Goal: Obtain resource: Obtain resource

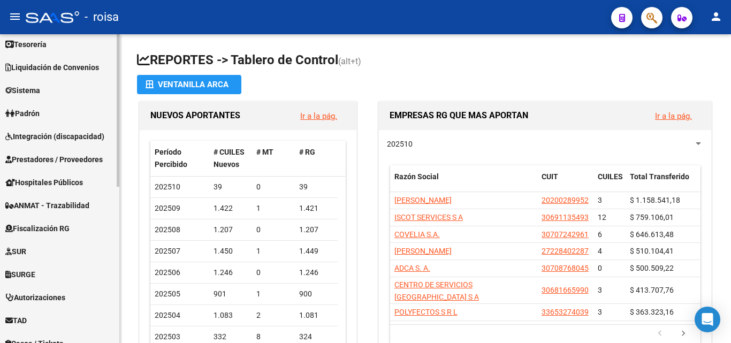
scroll to position [210, 0]
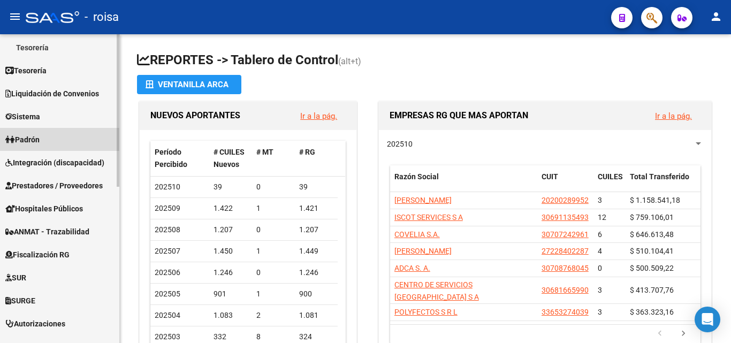
click at [57, 143] on link "Padrón" at bounding box center [59, 139] width 119 height 23
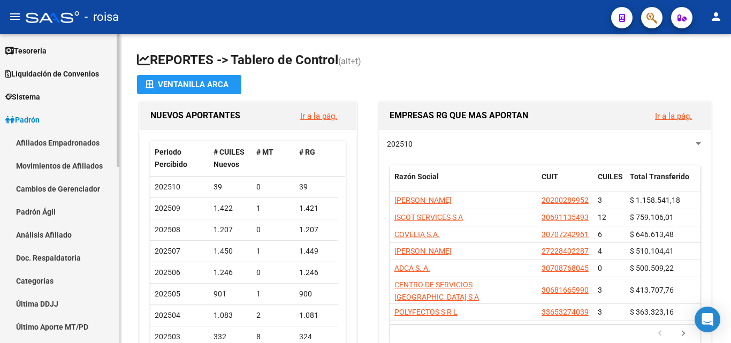
scroll to position [54, 0]
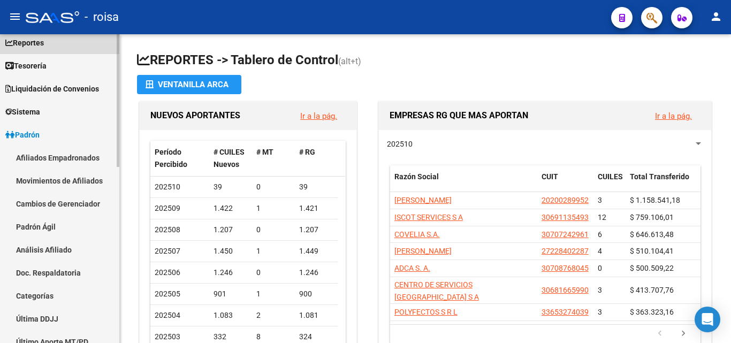
click at [55, 42] on link "Reportes" at bounding box center [59, 42] width 119 height 23
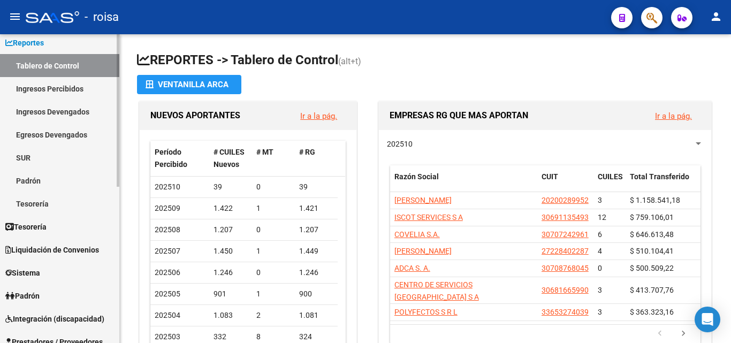
scroll to position [107, 0]
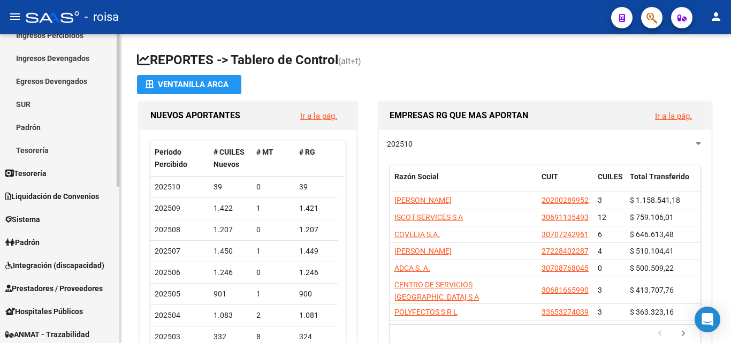
click at [61, 242] on link "Padrón" at bounding box center [59, 242] width 119 height 23
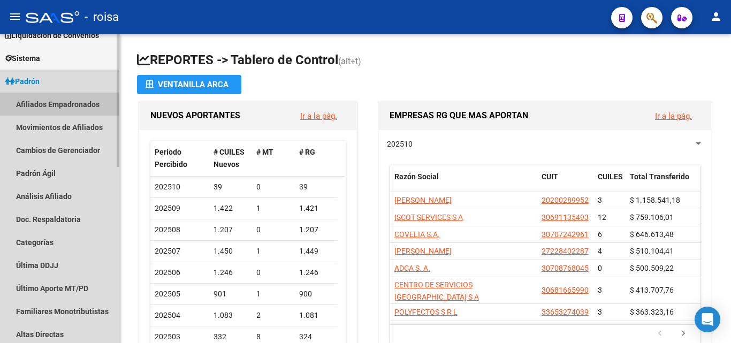
click at [56, 112] on link "Afiliados Empadronados" at bounding box center [59, 104] width 119 height 23
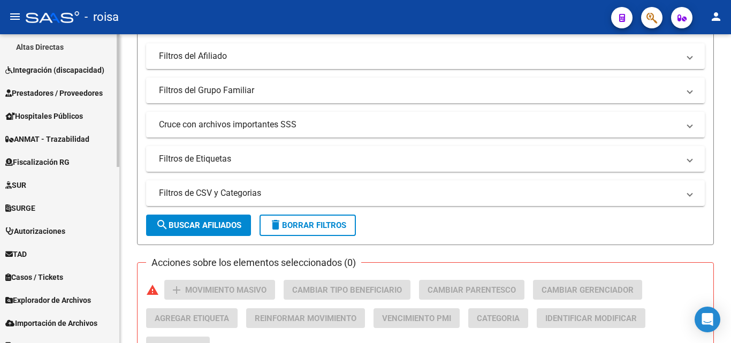
scroll to position [409, 0]
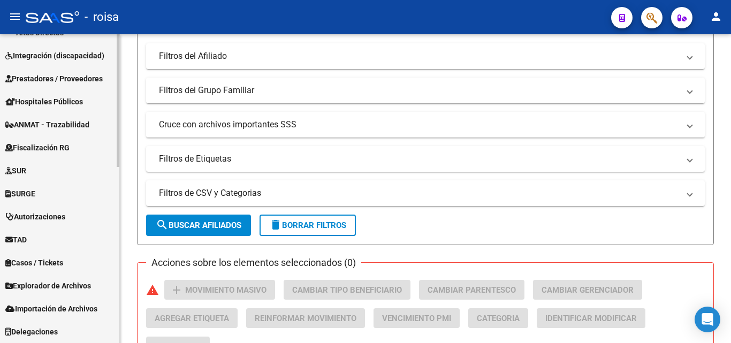
click at [91, 284] on span "Explorador de Archivos" at bounding box center [48, 286] width 86 height 12
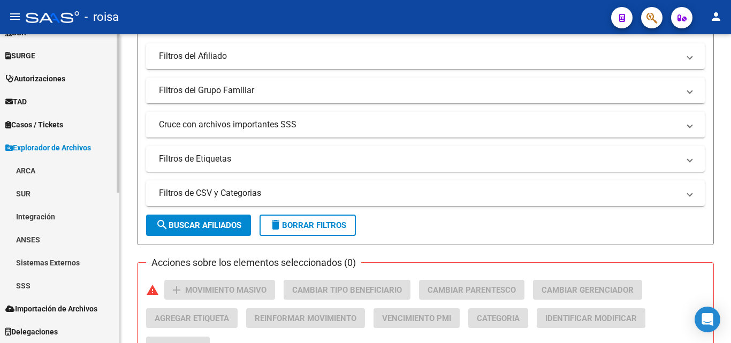
scroll to position [294, 0]
click at [57, 275] on link "SSS" at bounding box center [59, 285] width 119 height 23
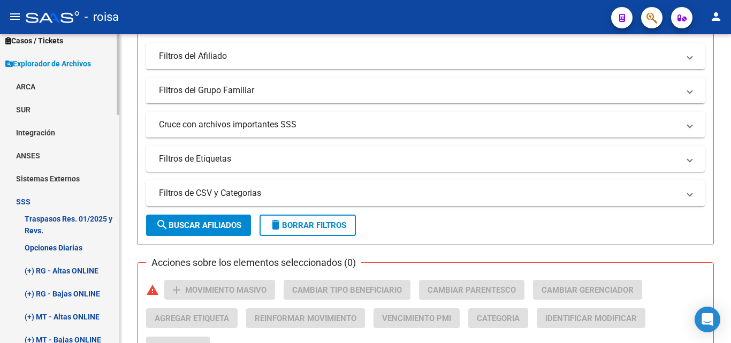
scroll to position [401, 0]
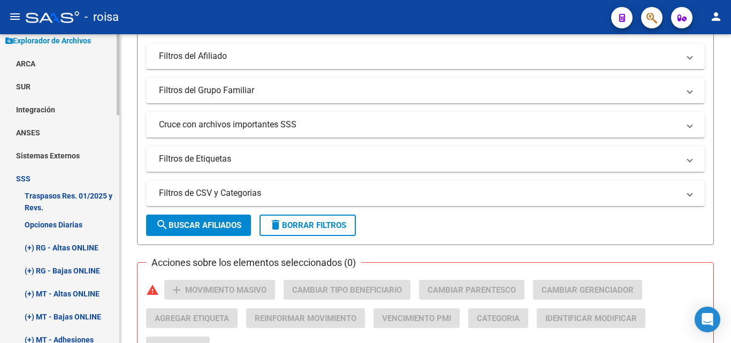
click at [80, 226] on link "Opciones Diarias" at bounding box center [59, 224] width 119 height 23
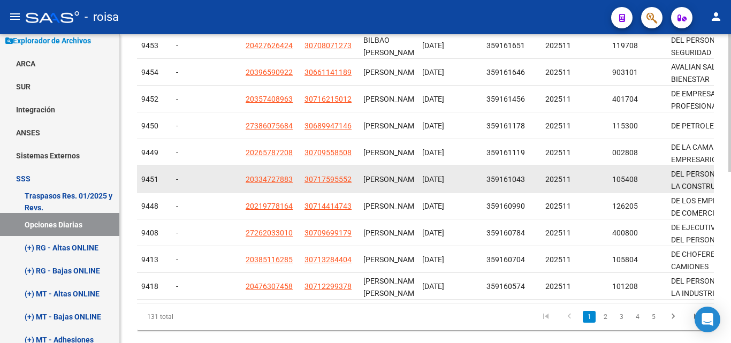
scroll to position [384, 0]
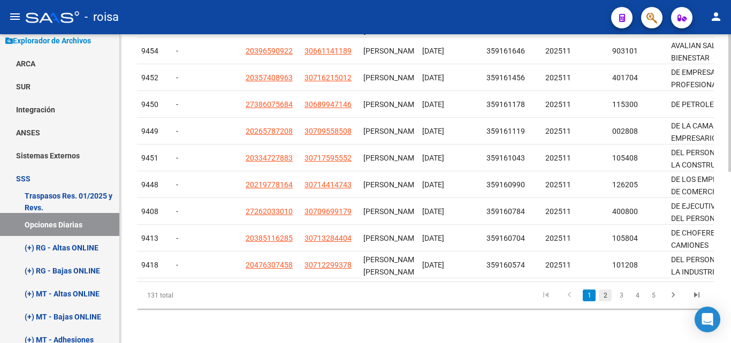
click at [605, 295] on link "2" at bounding box center [605, 295] width 13 height 12
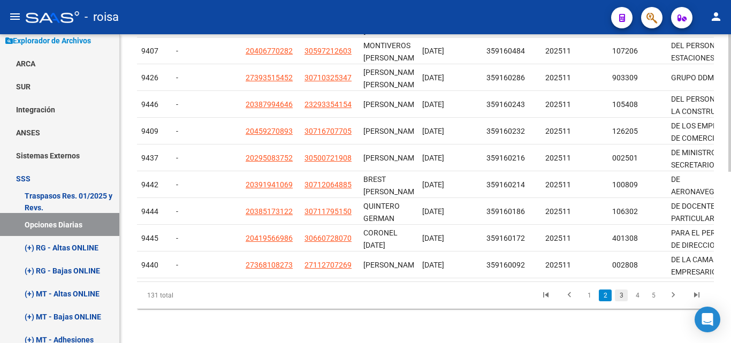
click at [616, 295] on link "3" at bounding box center [621, 295] width 13 height 12
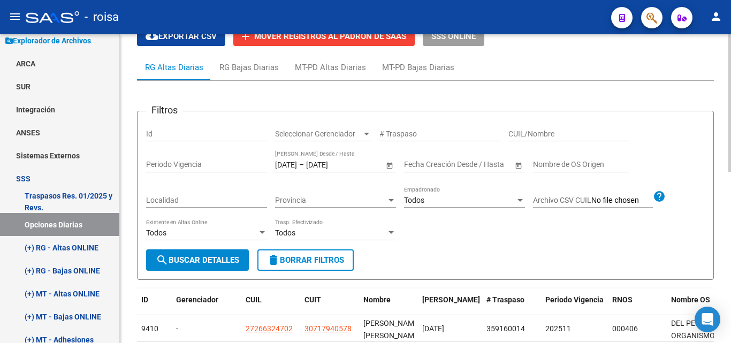
scroll to position [0, 0]
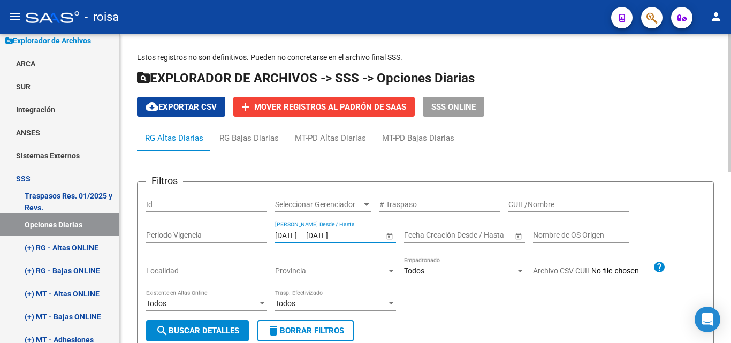
drag, startPoint x: 282, startPoint y: 234, endPoint x: 245, endPoint y: 225, distance: 38.0
click at [245, 225] on div "Filtros Id Seleccionar Gerenciador Seleccionar Gerenciador # Traspaso CUIL/Nomb…" at bounding box center [425, 254] width 559 height 129
click at [329, 231] on div "[DATE] 01092025/10/2025 – [DATE] [DATE]" at bounding box center [329, 235] width 109 height 9
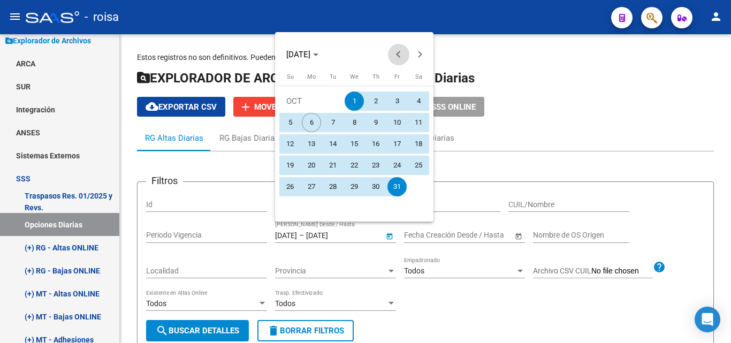
click at [400, 54] on button "Previous month" at bounding box center [398, 54] width 21 height 21
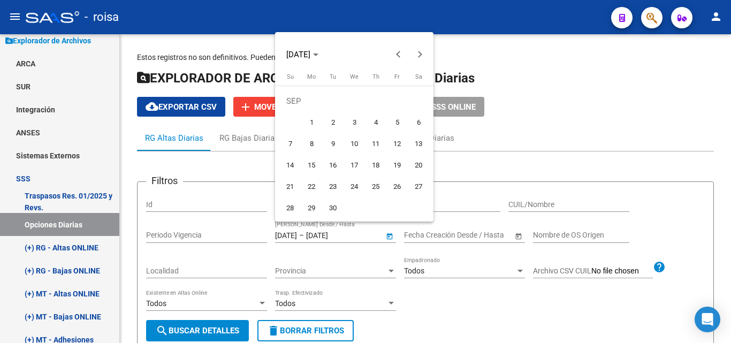
click at [317, 120] on span "1" at bounding box center [311, 122] width 19 height 19
type input "[DATE]"
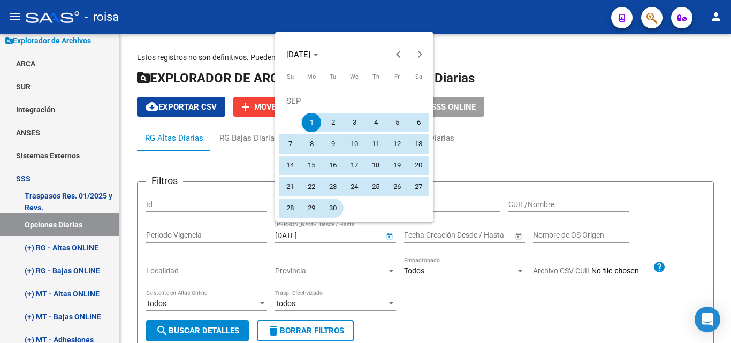
click at [333, 210] on span "30" at bounding box center [332, 208] width 19 height 19
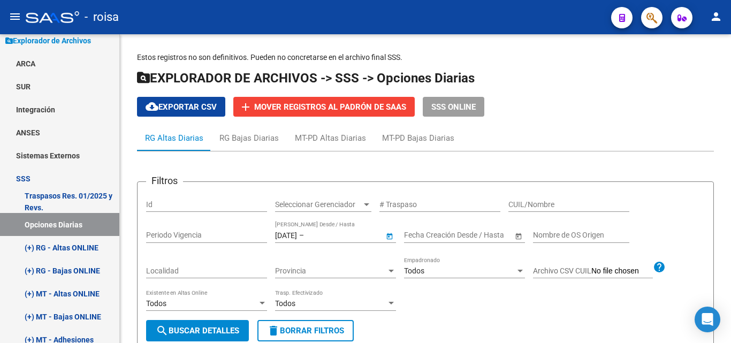
type input "[DATE]"
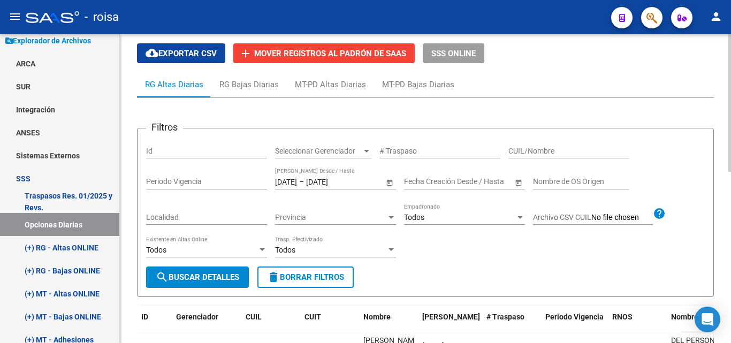
scroll to position [161, 0]
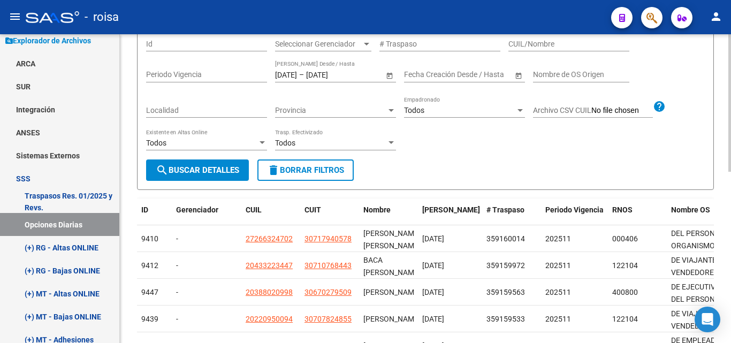
click at [234, 174] on span "search Buscar Detalles" at bounding box center [197, 170] width 83 height 10
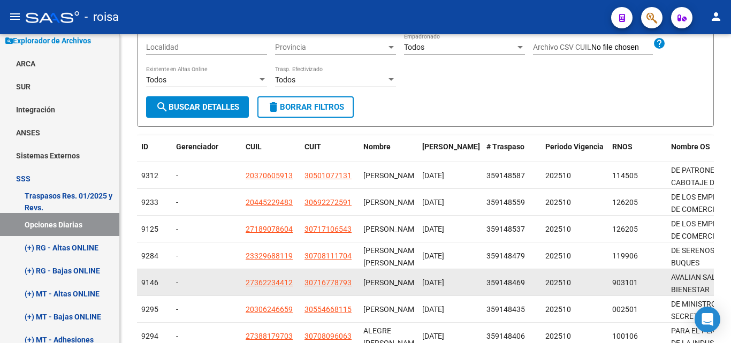
scroll to position [384, 0]
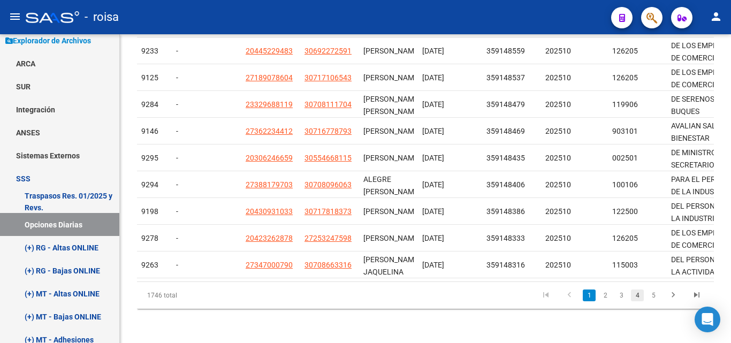
click at [637, 294] on link "4" at bounding box center [637, 295] width 13 height 12
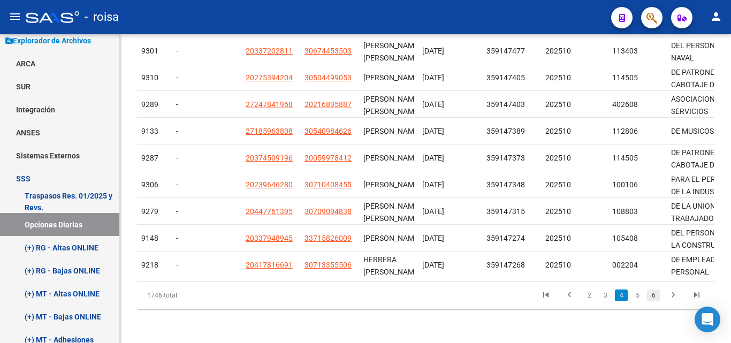
click at [656, 293] on link "6" at bounding box center [653, 295] width 13 height 12
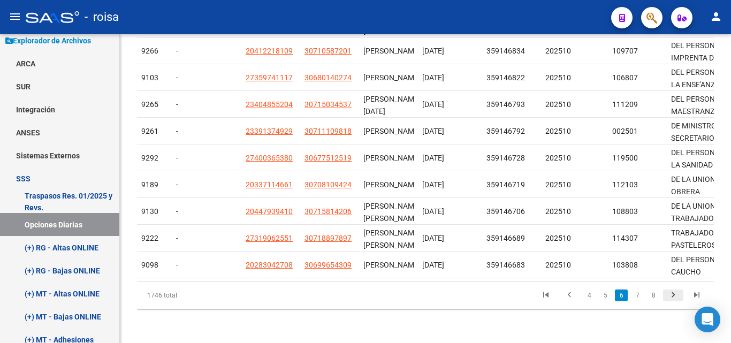
click at [675, 292] on icon "go to next page" at bounding box center [673, 296] width 14 height 13
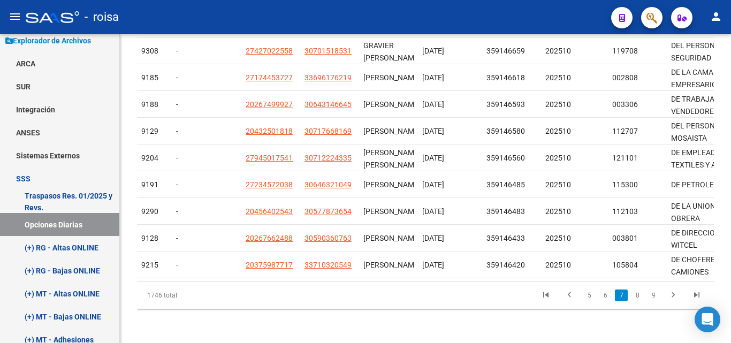
click at [677, 295] on icon "go to next page" at bounding box center [673, 296] width 14 height 13
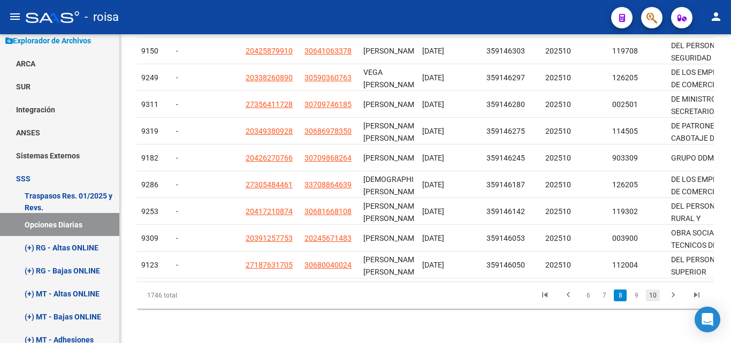
click at [659, 295] on link "10" at bounding box center [653, 295] width 14 height 12
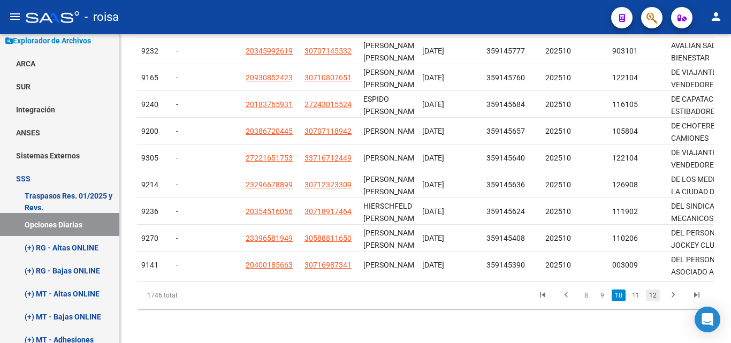
click at [652, 298] on link "12" at bounding box center [653, 295] width 14 height 12
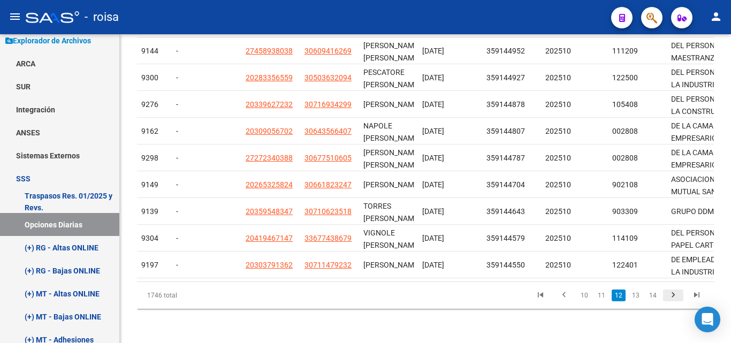
click at [668, 295] on icon "go to next page" at bounding box center [673, 296] width 14 height 13
click at [668, 295] on div "1746 total 11 12 13 14 15" at bounding box center [425, 295] width 577 height 27
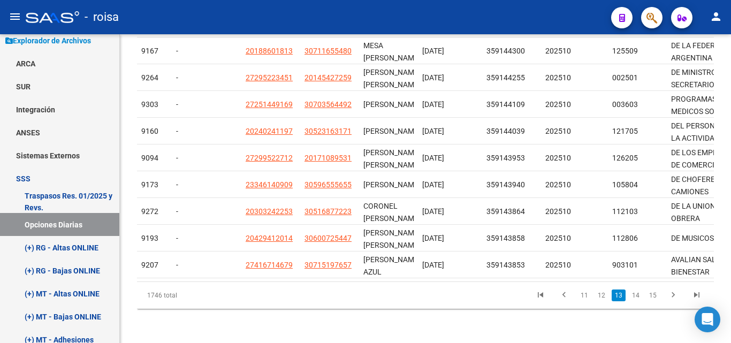
click at [669, 296] on icon "go to next page" at bounding box center [673, 296] width 14 height 13
click at [669, 296] on div "1746 total 12 13 14 15 16" at bounding box center [425, 295] width 577 height 27
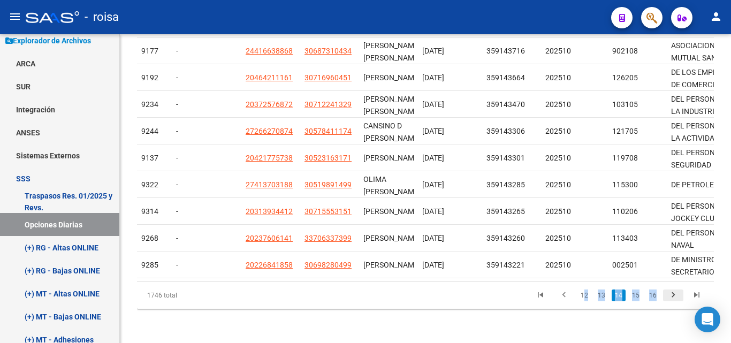
click at [672, 294] on icon "go to next page" at bounding box center [673, 296] width 14 height 13
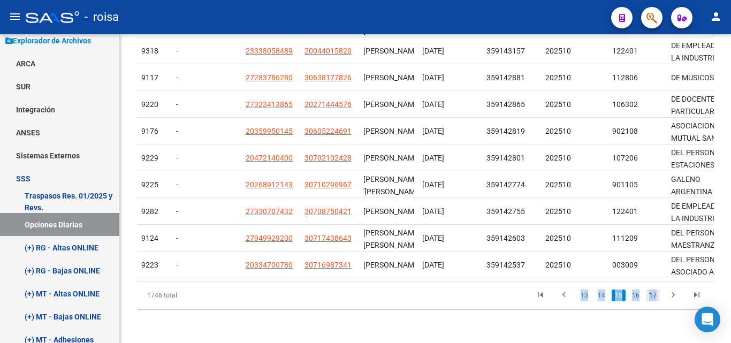
click at [655, 296] on link "17" at bounding box center [653, 295] width 14 height 12
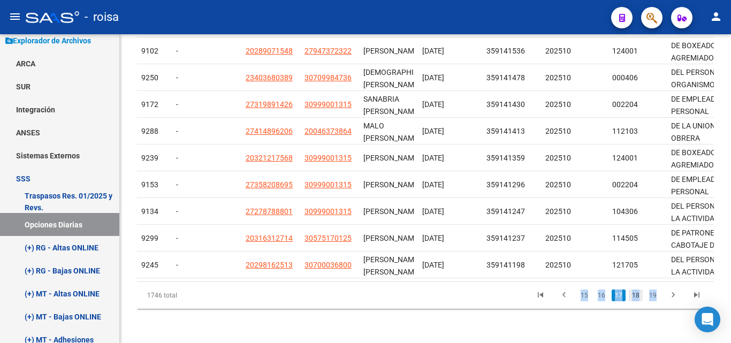
click at [638, 292] on link "18" at bounding box center [636, 295] width 14 height 12
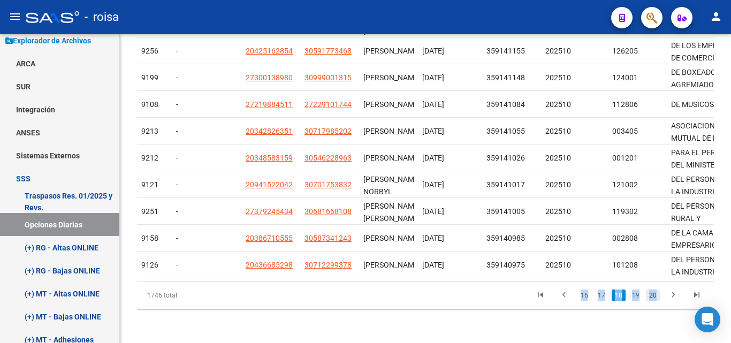
click at [650, 299] on link "20" at bounding box center [653, 295] width 14 height 12
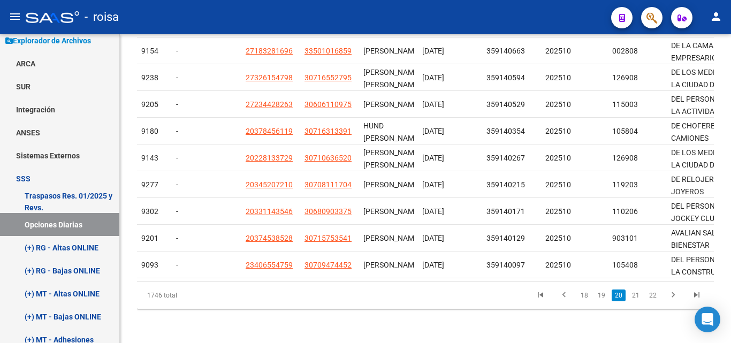
click at [491, 294] on datatable-pager "18 19 20 21 22" at bounding box center [482, 295] width 453 height 18
click at [668, 294] on icon "go to next page" at bounding box center [673, 296] width 14 height 13
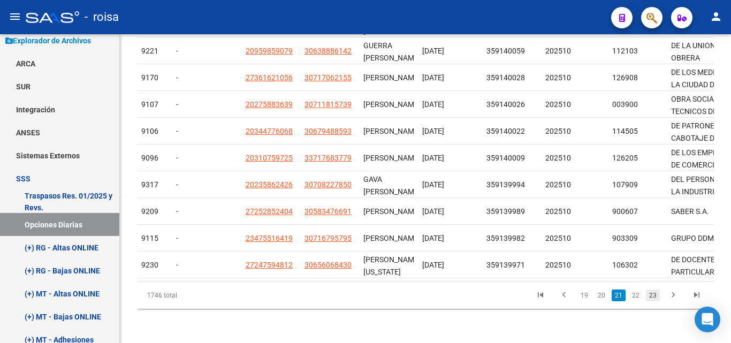
click at [651, 295] on link "23" at bounding box center [653, 295] width 14 height 12
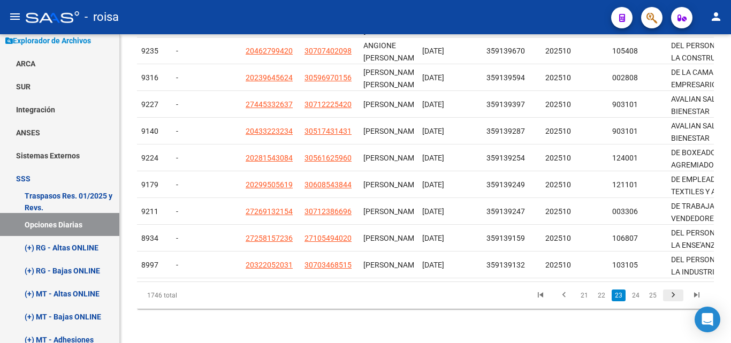
click at [669, 294] on icon "go to next page" at bounding box center [673, 296] width 14 height 13
click at [669, 294] on div "1746 total 22 23 24 25 26" at bounding box center [425, 295] width 577 height 27
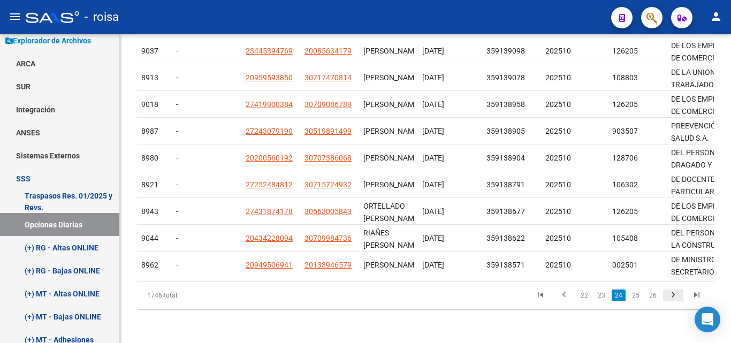
click at [671, 296] on icon "go to next page" at bounding box center [673, 296] width 14 height 13
click at [671, 296] on div "1746 total 23 24 25 26 27" at bounding box center [425, 295] width 577 height 27
click at [671, 298] on div "1746 total 23 24 25 26 27" at bounding box center [425, 295] width 577 height 27
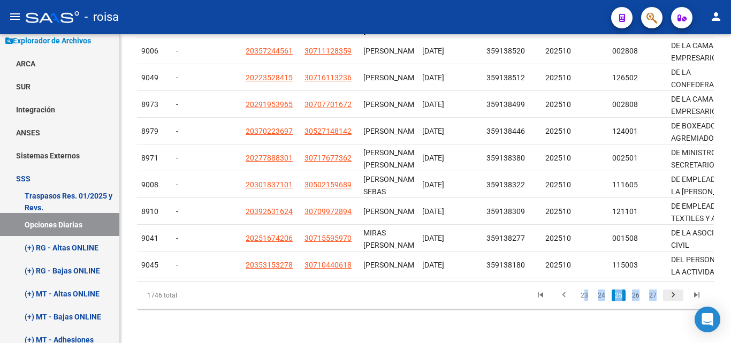
click at [671, 298] on icon "go to next page" at bounding box center [673, 296] width 14 height 13
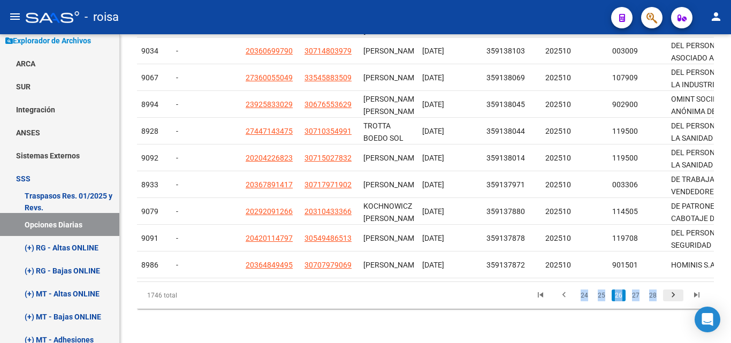
click at [673, 294] on icon "go to next page" at bounding box center [673, 296] width 14 height 13
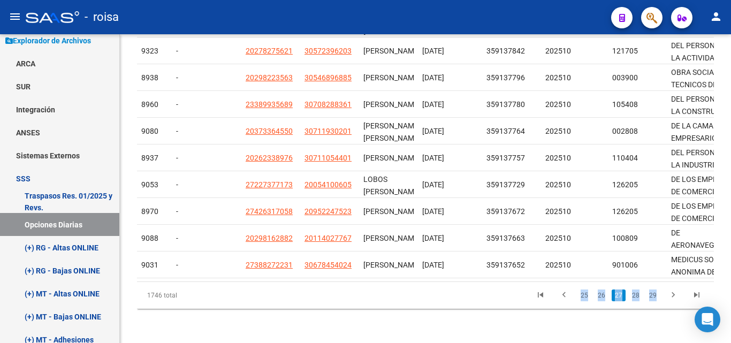
click at [660, 299] on li "29" at bounding box center [652, 295] width 17 height 18
click at [671, 297] on icon "go to next page" at bounding box center [673, 296] width 14 height 13
click at [671, 297] on div "1746 total 26 27 28 29 30" at bounding box center [425, 295] width 577 height 27
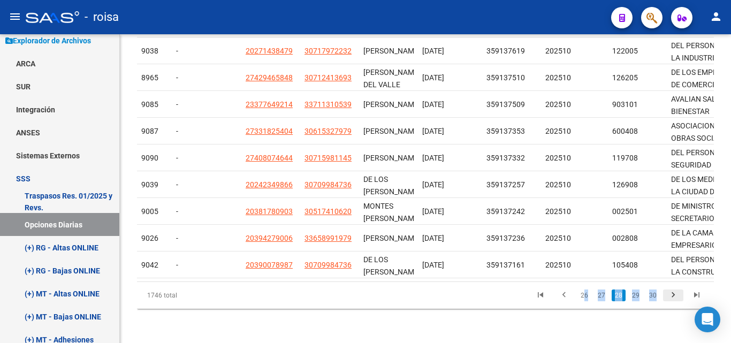
click at [671, 297] on icon "go to next page" at bounding box center [673, 296] width 14 height 13
click at [671, 297] on div "1746 total 27 28 29 30 31" at bounding box center [425, 295] width 577 height 27
click at [671, 297] on icon "go to next page" at bounding box center [673, 296] width 14 height 13
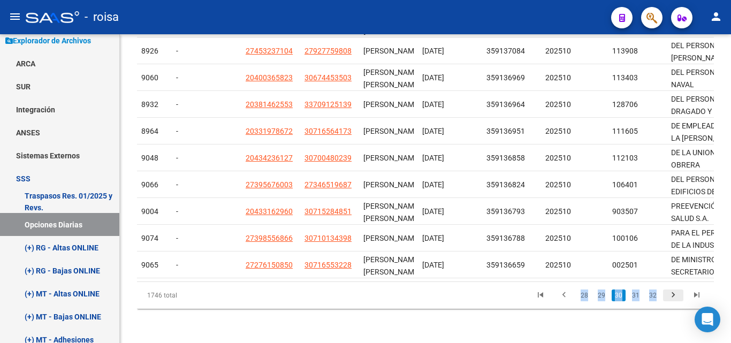
click at [671, 297] on div "1746 total 28 29 30 31 32" at bounding box center [425, 295] width 577 height 27
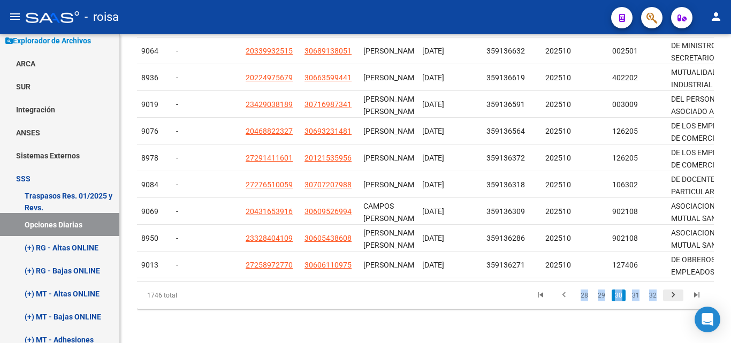
click at [671, 297] on icon "go to next page" at bounding box center [673, 296] width 14 height 13
click at [671, 297] on div "1746 total 28 29 30 31 32" at bounding box center [425, 295] width 577 height 27
click at [671, 297] on div "1746 total 29 30 31 32 33" at bounding box center [425, 295] width 577 height 27
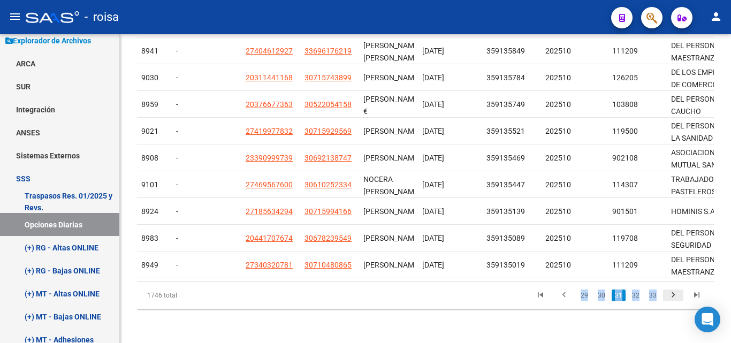
click at [671, 297] on icon "go to next page" at bounding box center [673, 296] width 14 height 13
click at [671, 297] on div "1746 total 29 30 31 32 33" at bounding box center [425, 295] width 577 height 27
click at [671, 297] on div "1746 total 30 31 32 33 34" at bounding box center [425, 295] width 577 height 27
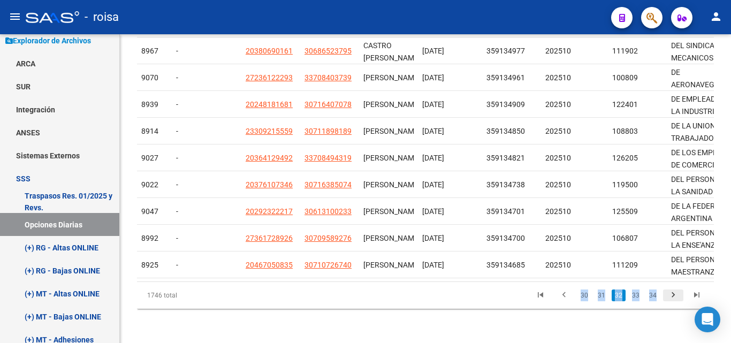
click at [671, 297] on icon "go to next page" at bounding box center [673, 296] width 14 height 13
click at [671, 297] on div "1746 total 31 32 33 34 35" at bounding box center [425, 295] width 577 height 27
click at [671, 298] on div "1746 total 31 32 33 34 35" at bounding box center [425, 295] width 577 height 27
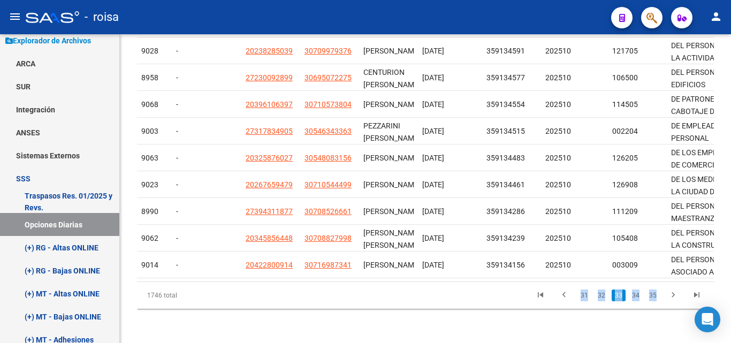
click at [671, 298] on icon "go to next page" at bounding box center [673, 296] width 14 height 13
click at [671, 298] on div "1746 total 32 33 34 35 36" at bounding box center [425, 295] width 577 height 27
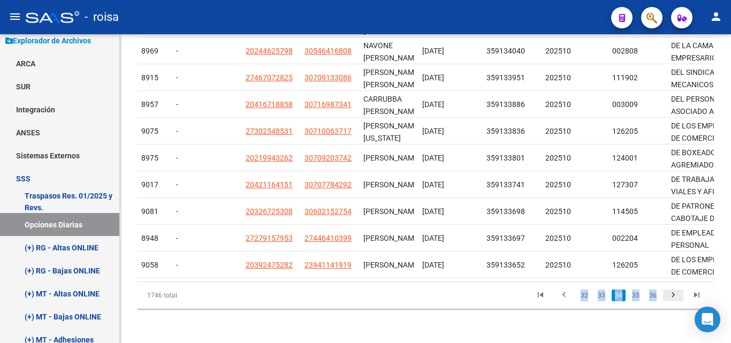
click at [676, 292] on icon "go to next page" at bounding box center [673, 296] width 14 height 13
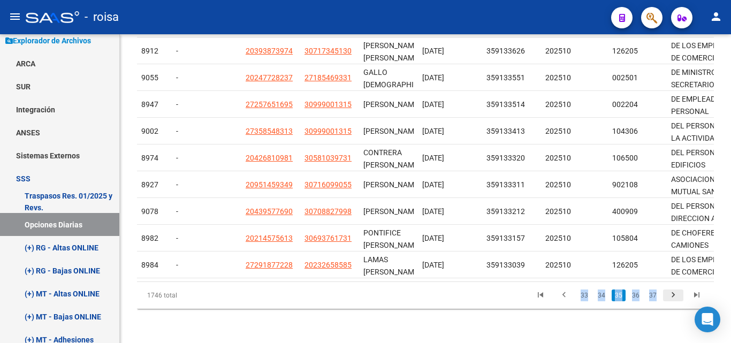
click at [676, 296] on icon "go to next page" at bounding box center [673, 296] width 14 height 13
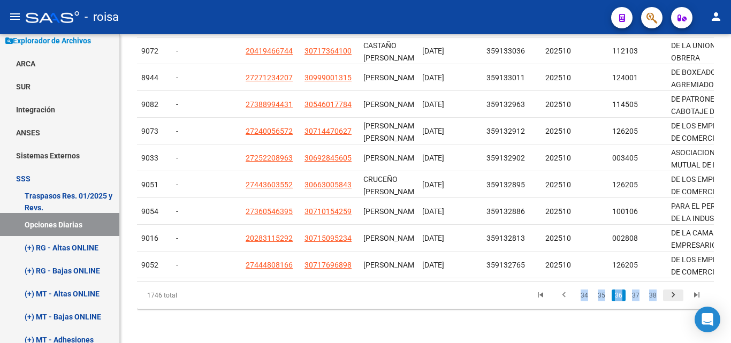
click at [676, 296] on icon "go to next page" at bounding box center [673, 296] width 14 height 13
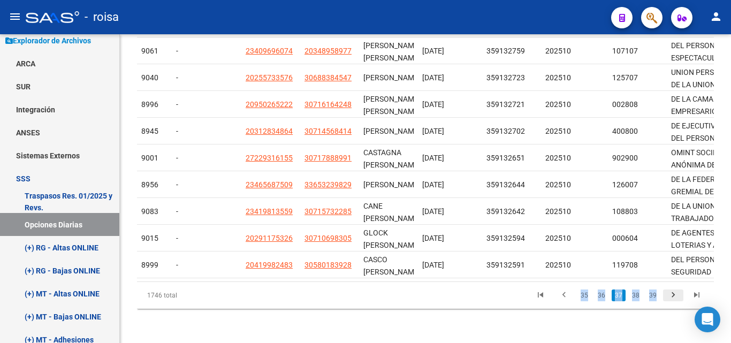
click at [672, 296] on icon "go to next page" at bounding box center [673, 296] width 14 height 13
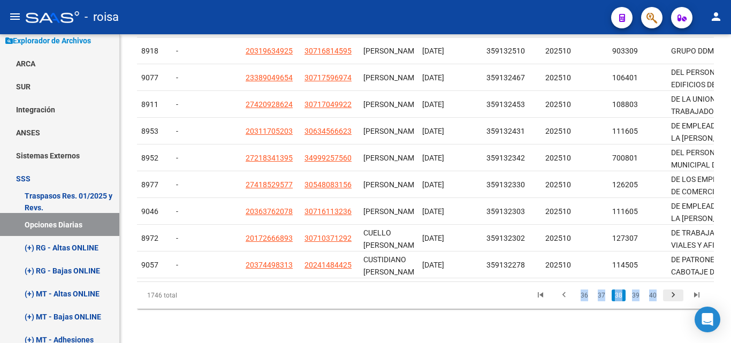
click at [672, 296] on icon "go to next page" at bounding box center [673, 296] width 14 height 13
click at [672, 296] on div "1746 total 37 38 39 40 41" at bounding box center [425, 295] width 577 height 27
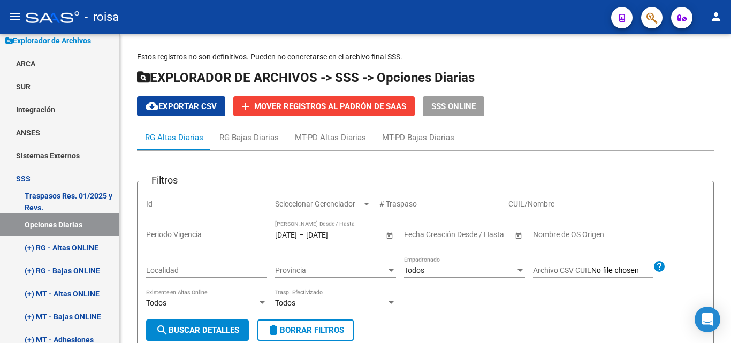
scroll to position [0, 0]
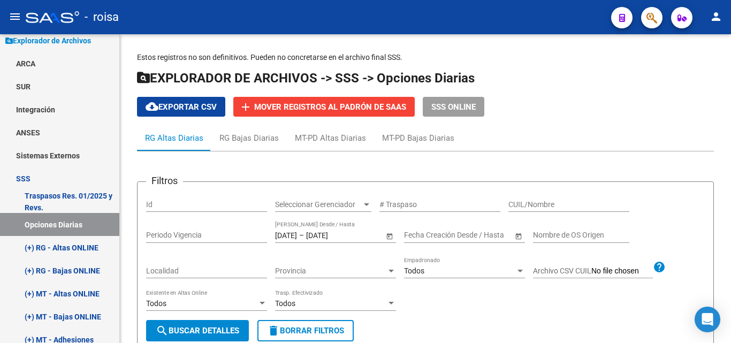
click at [539, 238] on input "Nombre de OS Origen" at bounding box center [581, 235] width 96 height 9
click at [201, 106] on span "cloud_download Exportar CSV" at bounding box center [181, 107] width 71 height 10
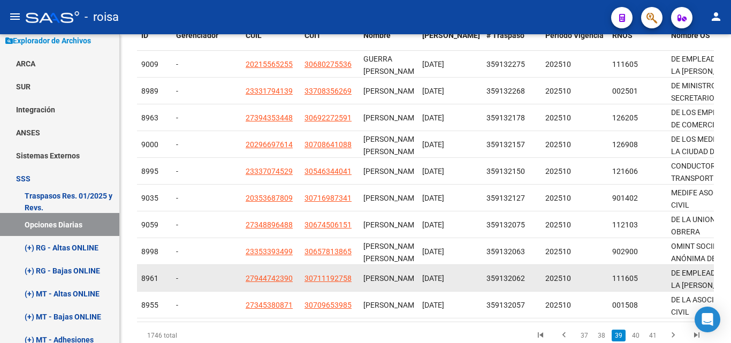
scroll to position [384, 0]
